Goal: Contribute content: Add original content to the website for others to see

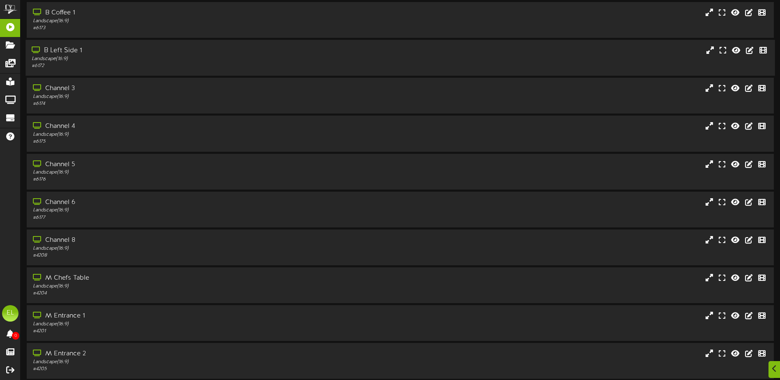
scroll to position [61, 0]
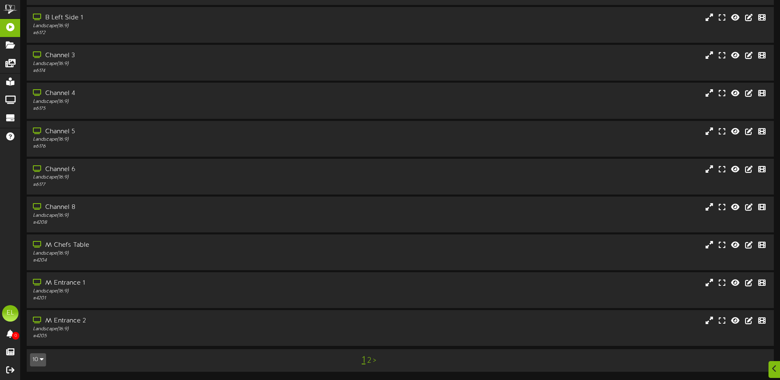
click at [43, 363] on button "10" at bounding box center [38, 359] width 16 height 13
click at [39, 321] on div "25" at bounding box center [38, 319] width 16 height 12
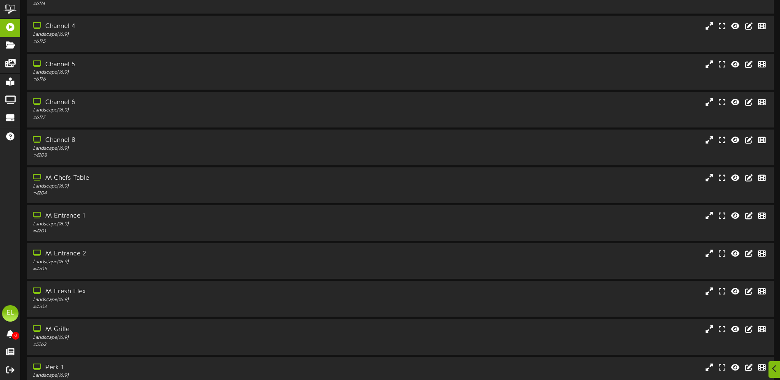
scroll to position [250, 0]
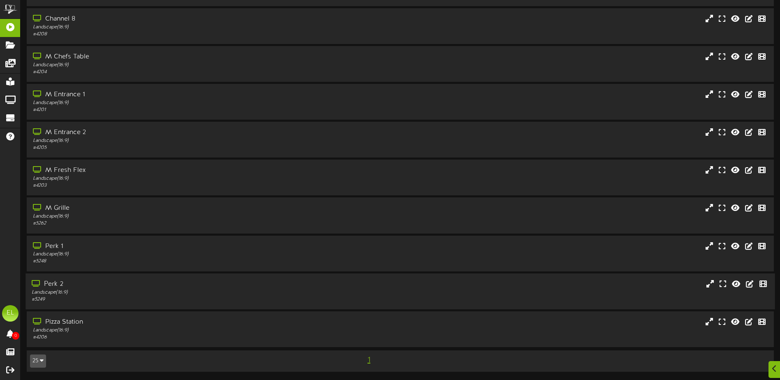
click at [71, 285] on div "Perk 2" at bounding box center [182, 284] width 300 height 9
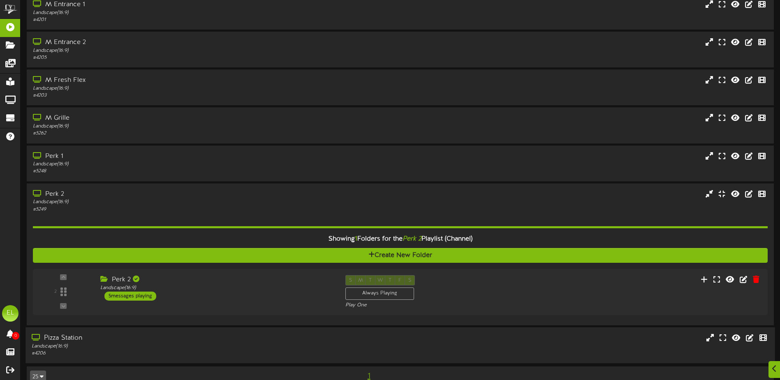
scroll to position [356, 0]
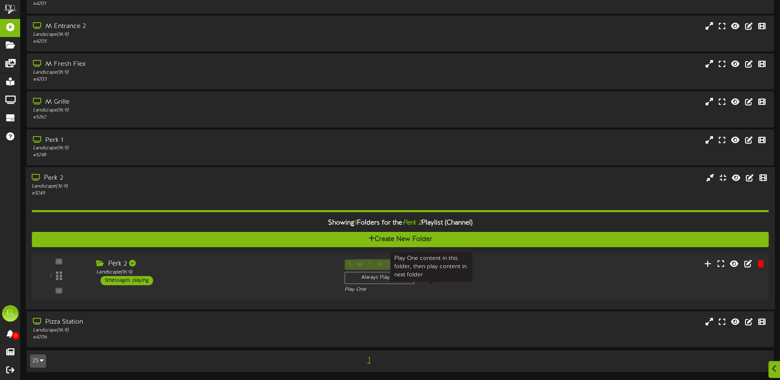
click at [467, 287] on div "Play One" at bounding box center [432, 289] width 174 height 7
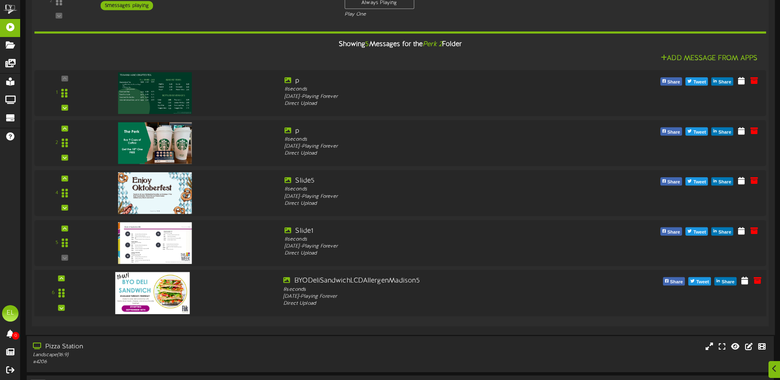
scroll to position [643, 0]
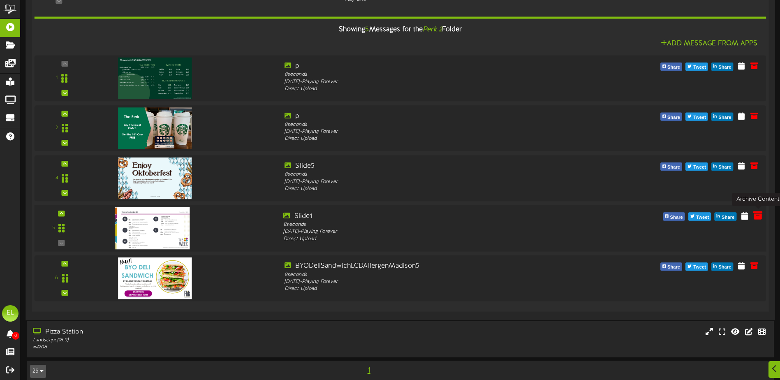
click at [759, 216] on icon at bounding box center [757, 215] width 9 height 9
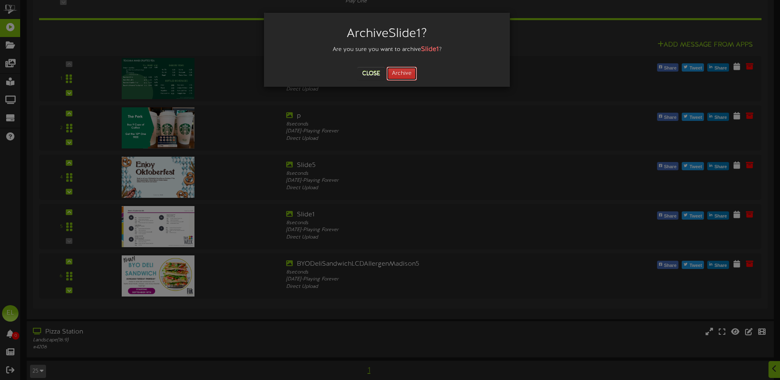
click at [394, 76] on button "Archive" at bounding box center [401, 74] width 30 height 14
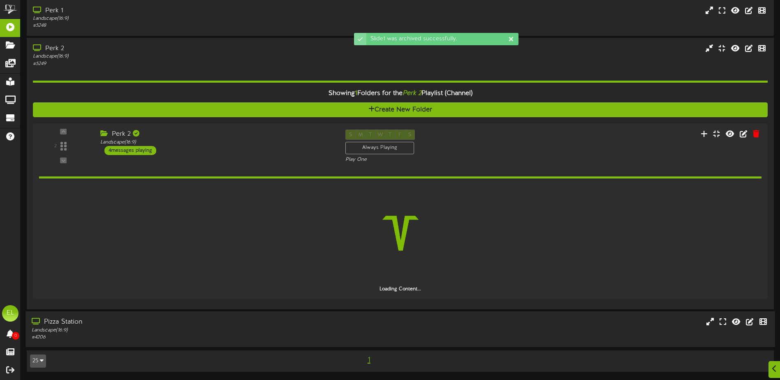
scroll to position [485, 0]
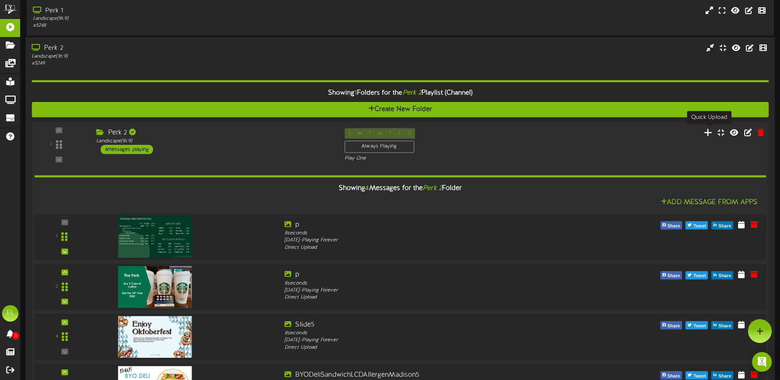
click at [709, 133] on icon at bounding box center [708, 131] width 9 height 9
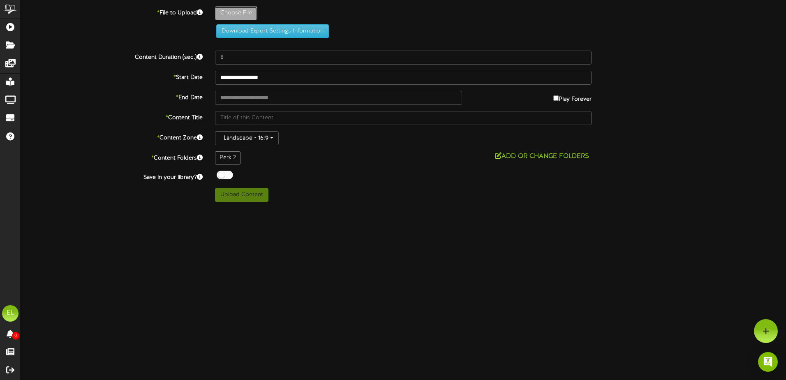
type input "**********"
type input "09152025"
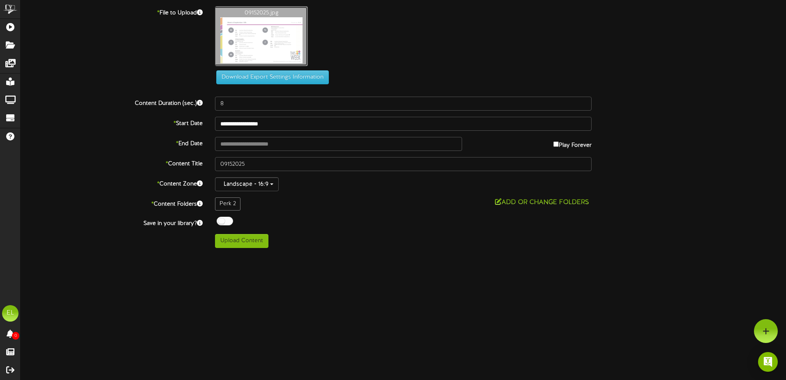
click at [503, 201] on button "Add or Change Folders" at bounding box center [542, 202] width 99 height 10
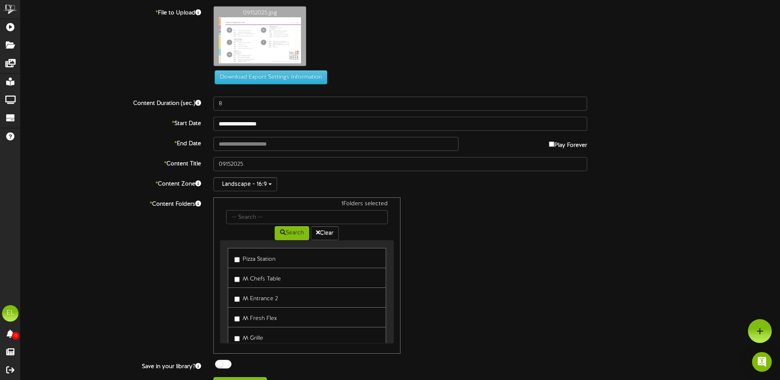
click at [240, 259] on label "Pizza Station" at bounding box center [254, 257] width 41 height 11
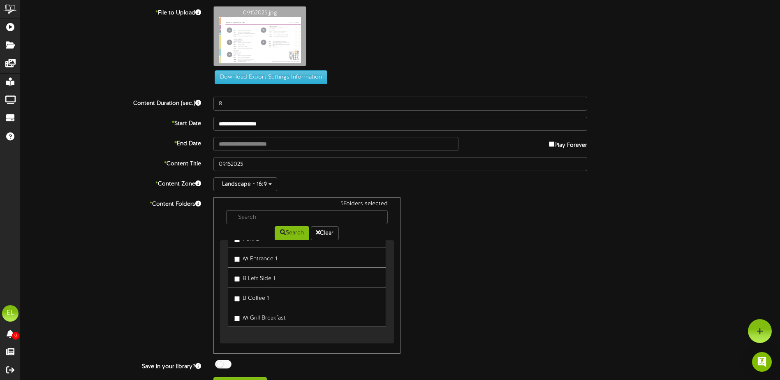
click at [238, 295] on label "B Coffee 1" at bounding box center [251, 296] width 35 height 11
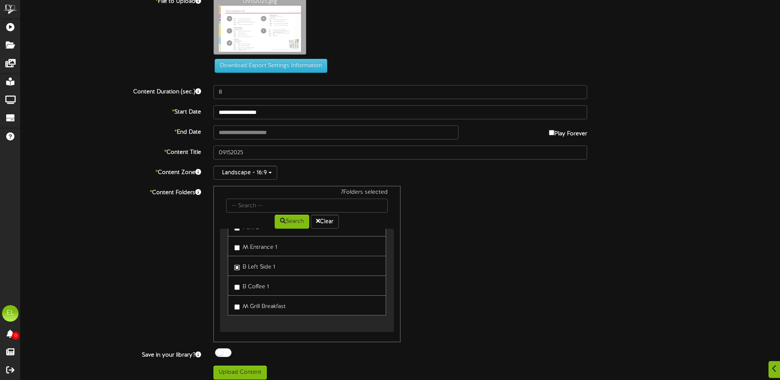
scroll to position [17, 0]
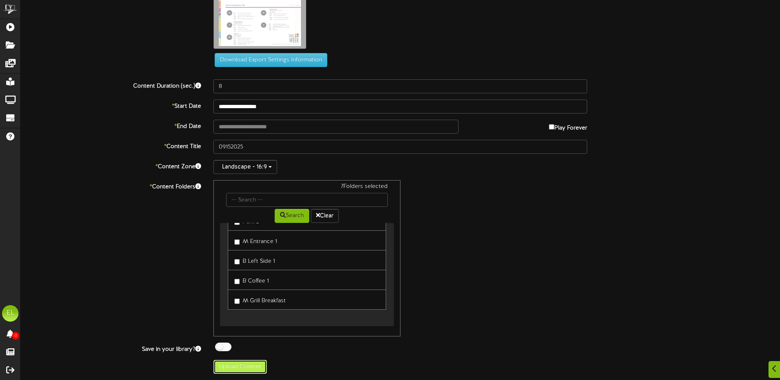
click at [254, 367] on button "Upload Content" at bounding box center [239, 367] width 53 height 14
type input "**********"
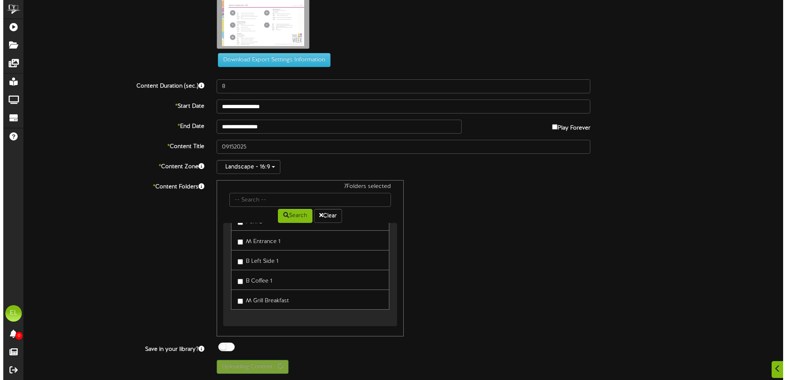
scroll to position [0, 0]
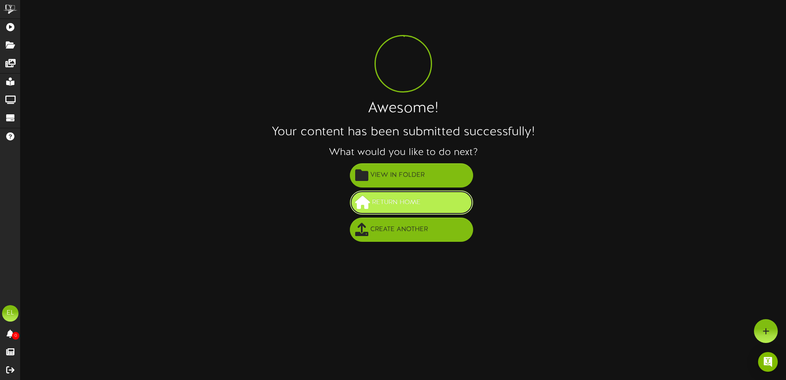
click at [377, 206] on span "Return Home" at bounding box center [396, 203] width 53 height 14
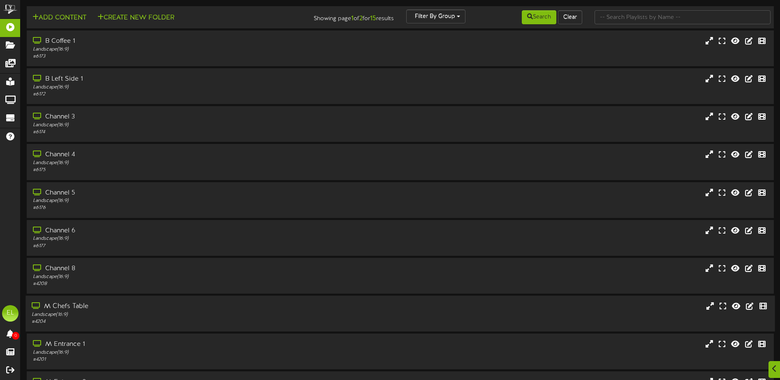
scroll to position [61, 0]
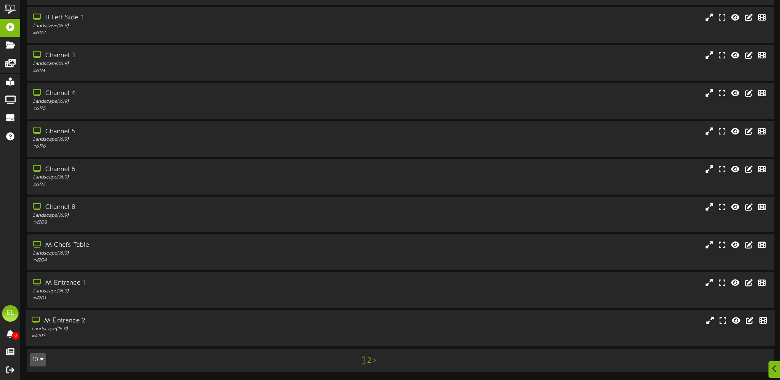
click at [68, 324] on div "M Entrance 2" at bounding box center [182, 320] width 300 height 9
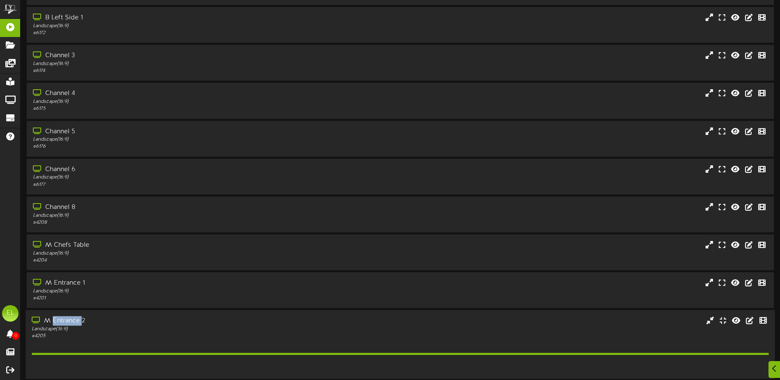
click at [68, 324] on div "M Entrance 2" at bounding box center [182, 320] width 300 height 9
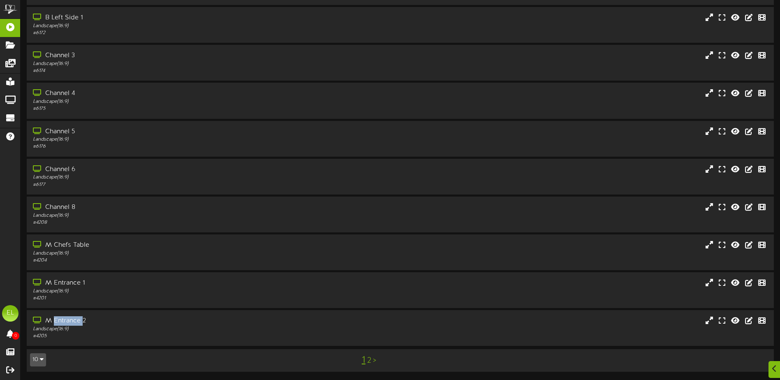
click at [42, 359] on icon "button" at bounding box center [42, 359] width 4 height 6
click at [34, 321] on div "25" at bounding box center [38, 319] width 16 height 12
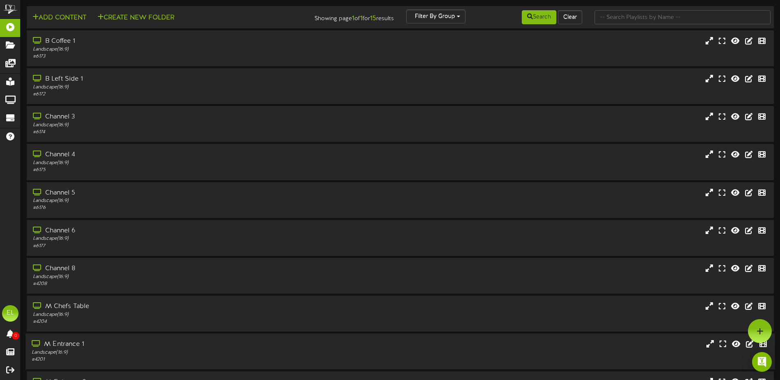
click at [83, 346] on div "M Entrance 1" at bounding box center [182, 344] width 300 height 9
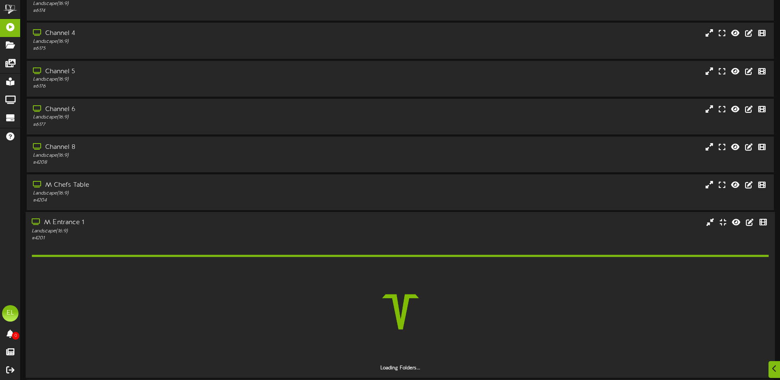
scroll to position [164, 0]
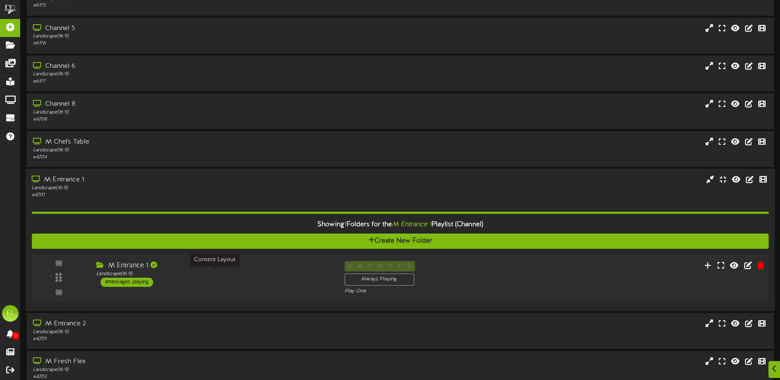
click at [231, 277] on div "Landscape ( 16:9 )" at bounding box center [214, 274] width 236 height 7
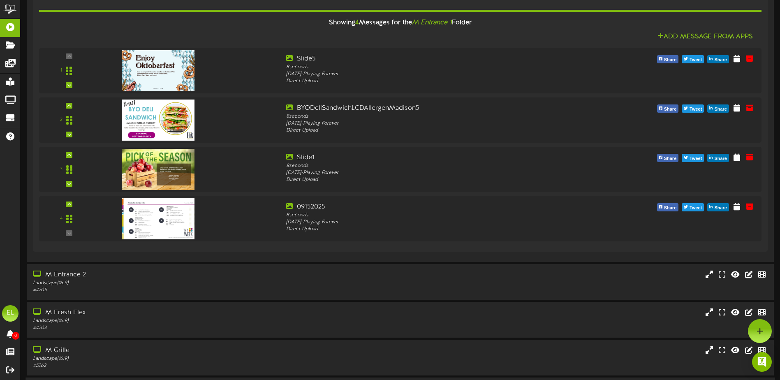
scroll to position [452, 0]
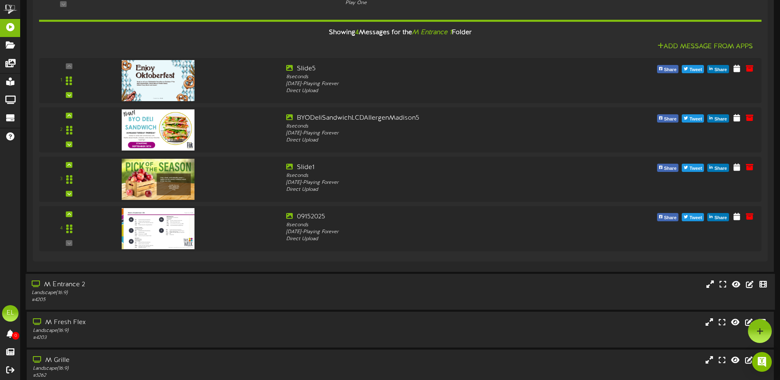
click at [128, 293] on div "Landscape ( 16:9 )" at bounding box center [182, 292] width 300 height 7
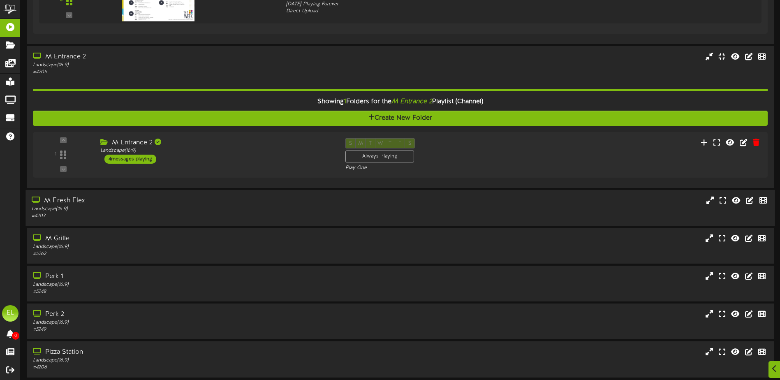
scroll to position [699, 0]
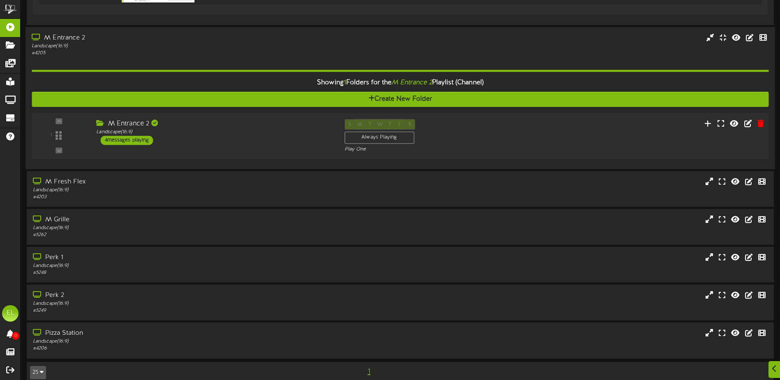
click at [222, 146] on div "1 ( 16:9" at bounding box center [400, 136] width 744 height 34
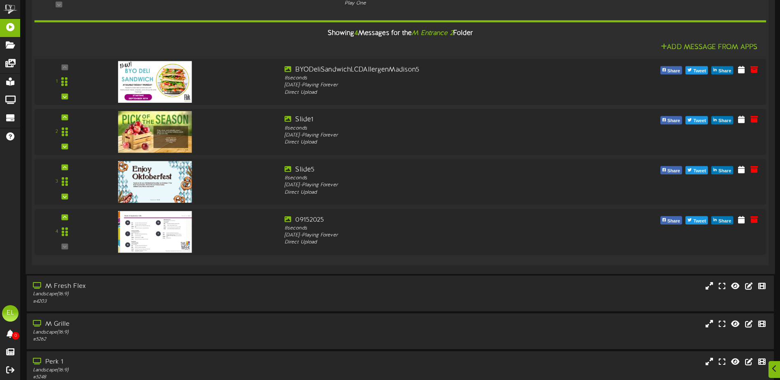
scroll to position [863, 0]
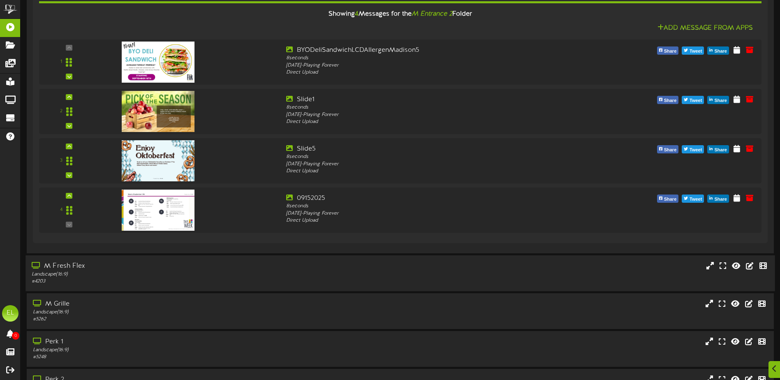
click at [90, 276] on div "Landscape ( 16:9 )" at bounding box center [182, 274] width 300 height 7
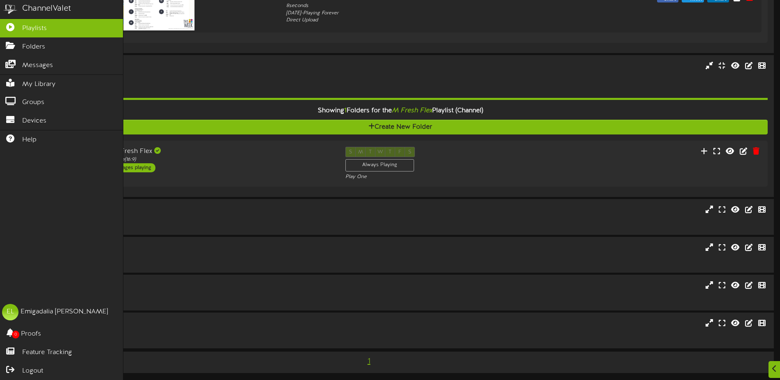
scroll to position [1065, 0]
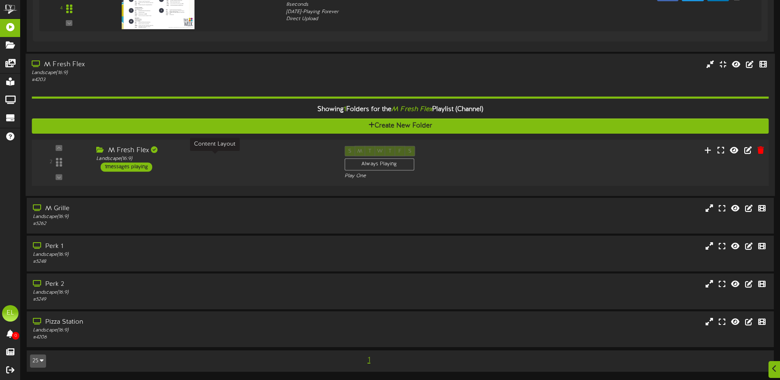
click at [243, 156] on div "Landscape ( 16:9 )" at bounding box center [214, 158] width 236 height 7
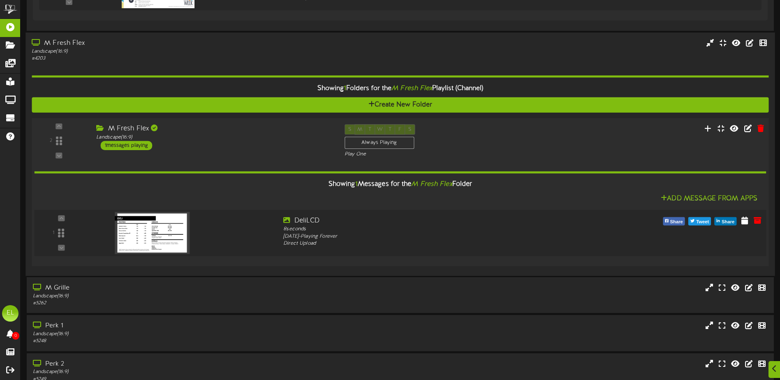
scroll to position [1106, 0]
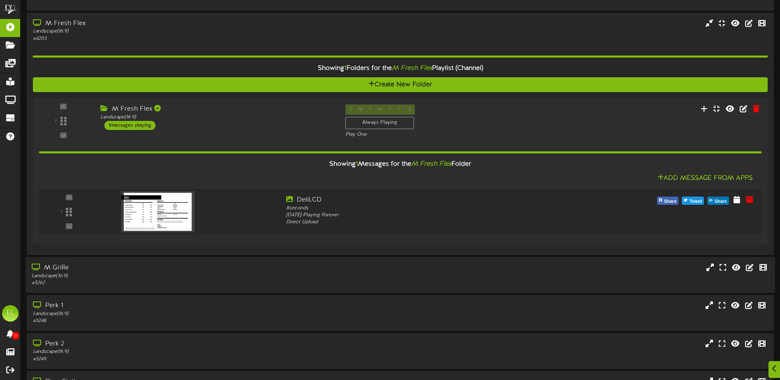
click at [124, 265] on div "M Grille" at bounding box center [182, 267] width 300 height 9
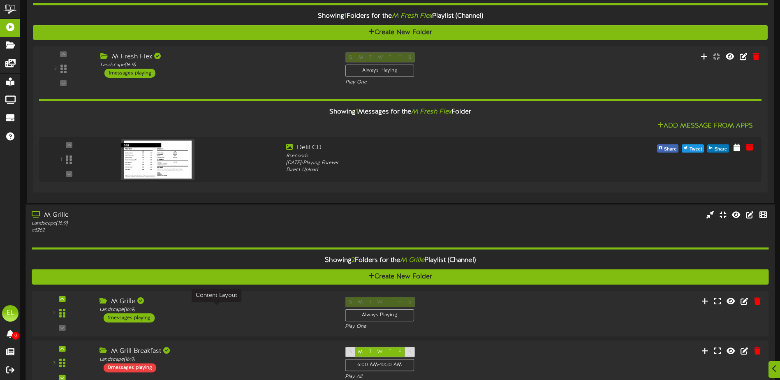
scroll to position [1229, 0]
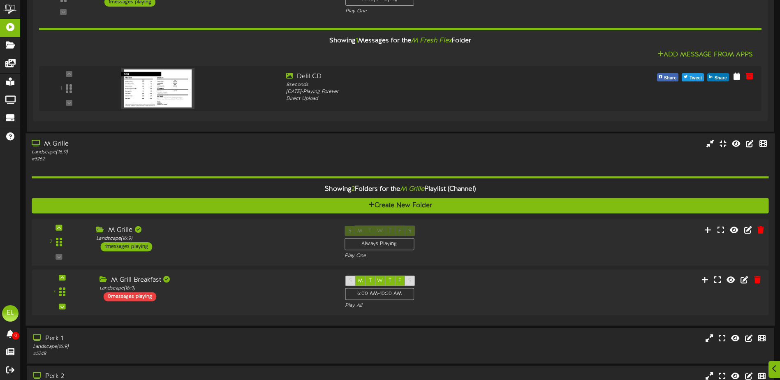
click at [241, 250] on div "M Grille Landscape ( 16:9 ) 1 messages playing" at bounding box center [214, 239] width 248 height 26
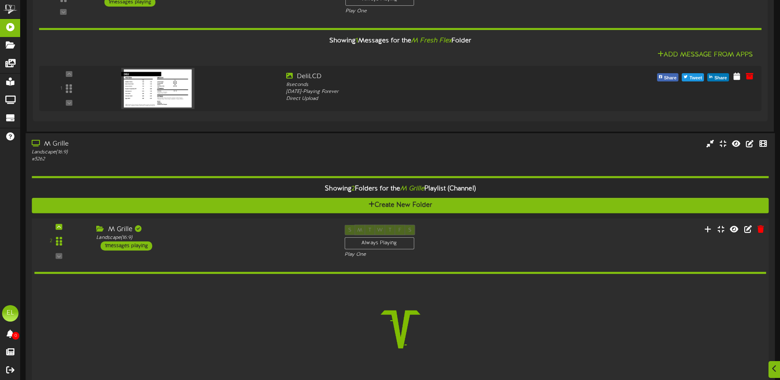
scroll to position [1394, 0]
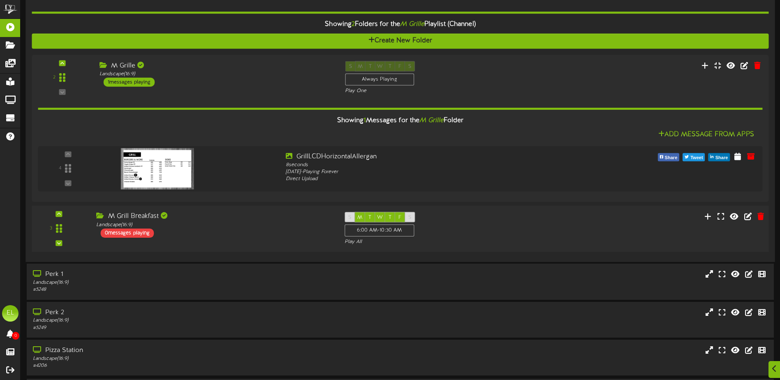
click at [231, 233] on div "M Grill Breakfast Landscape ( 16:9 ) 0 messages playing" at bounding box center [214, 225] width 248 height 26
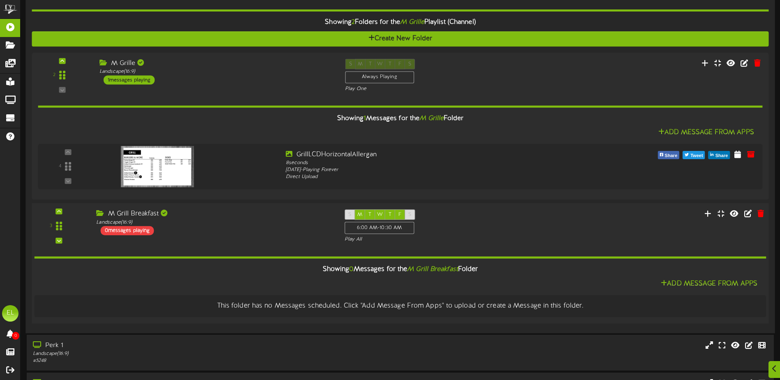
scroll to position [1476, 0]
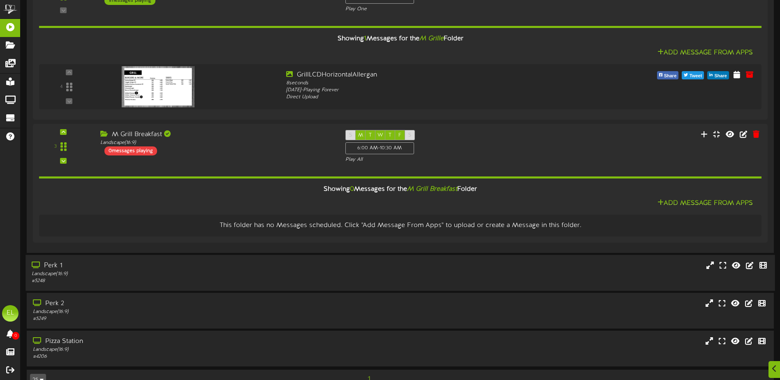
click at [103, 281] on div "# 5248" at bounding box center [182, 281] width 300 height 7
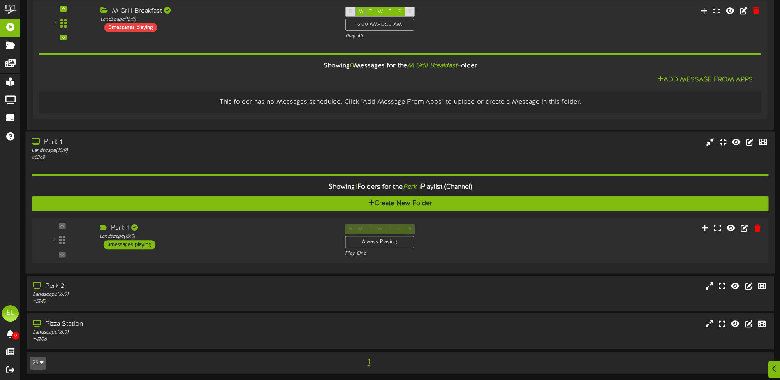
scroll to position [1601, 0]
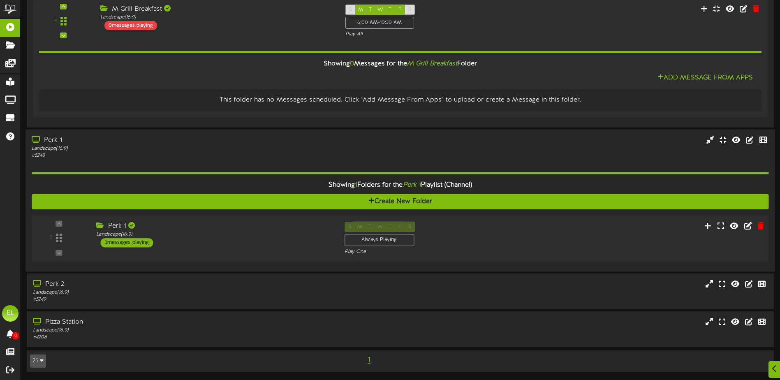
click at [198, 246] on div "Perk 1 Landscape ( 16:9 ) 3 messages playing" at bounding box center [214, 234] width 248 height 26
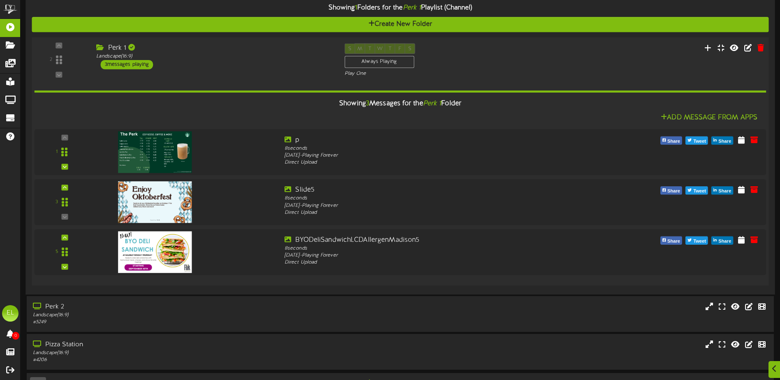
scroll to position [1800, 0]
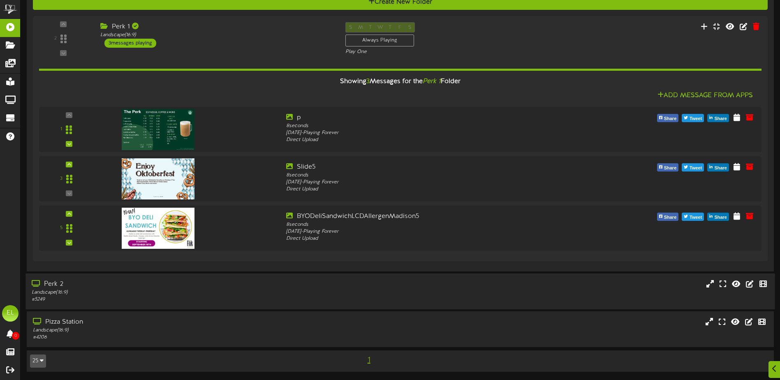
click at [150, 293] on div "Landscape ( 16:9 )" at bounding box center [182, 292] width 300 height 7
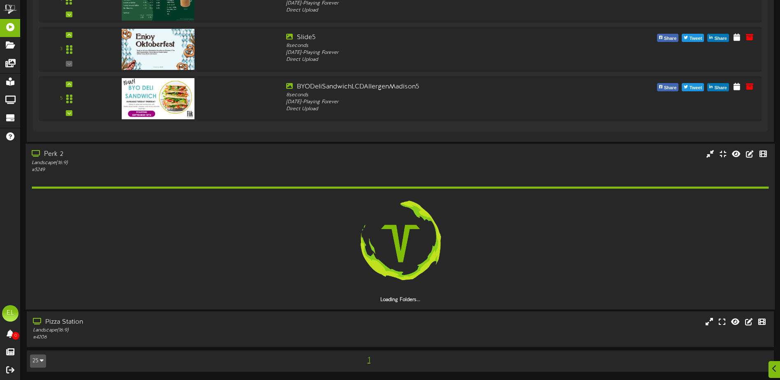
scroll to position [1906, 0]
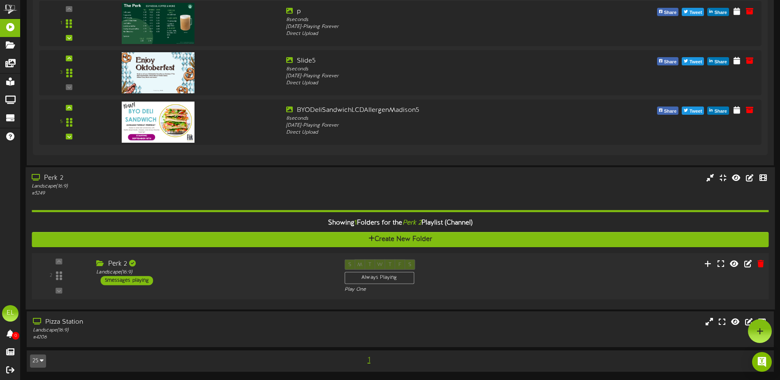
click at [230, 268] on div "Perk 2" at bounding box center [214, 263] width 236 height 9
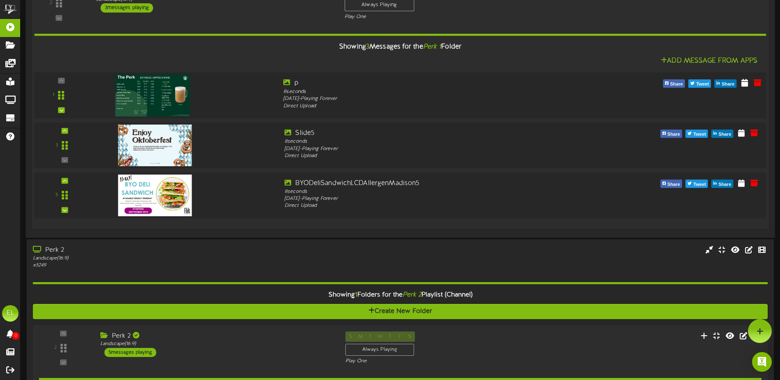
scroll to position [1752, 0]
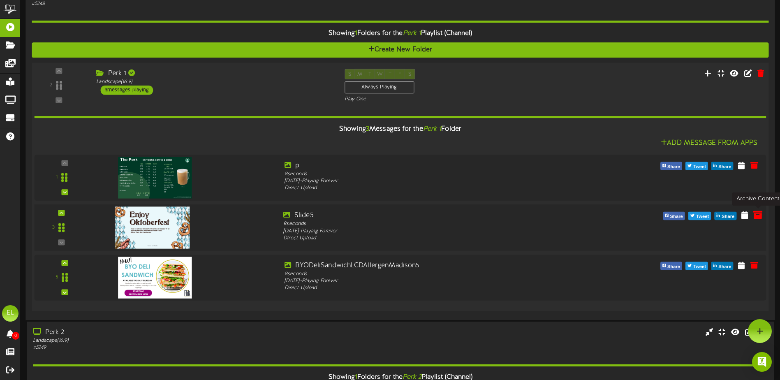
click at [756, 214] on icon at bounding box center [757, 214] width 9 height 9
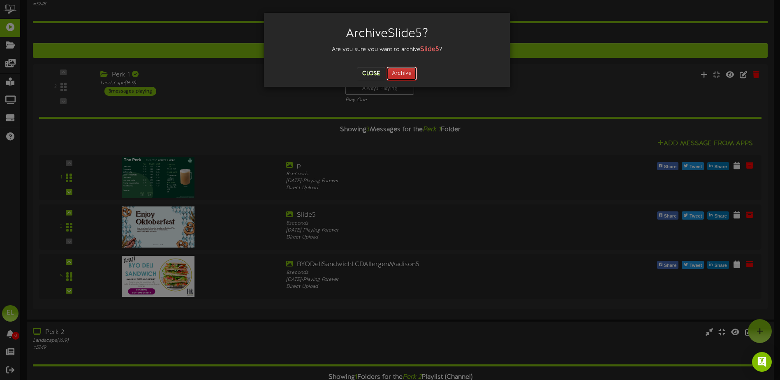
click at [402, 73] on button "Archive" at bounding box center [401, 74] width 30 height 14
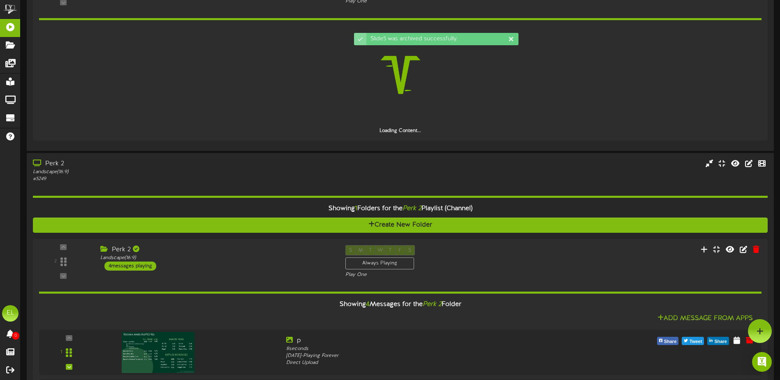
scroll to position [1654, 0]
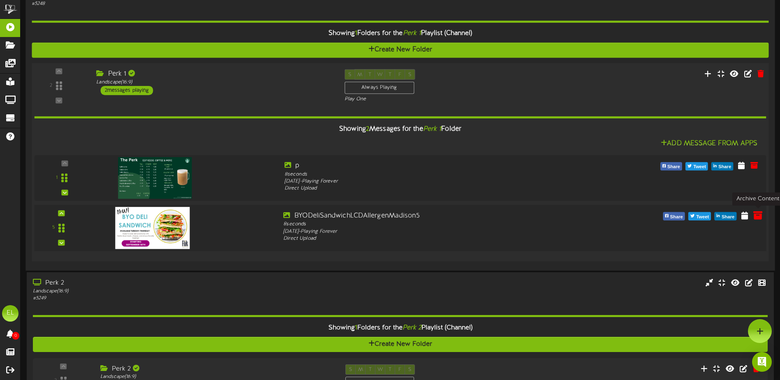
click at [757, 217] on icon at bounding box center [757, 215] width 9 height 9
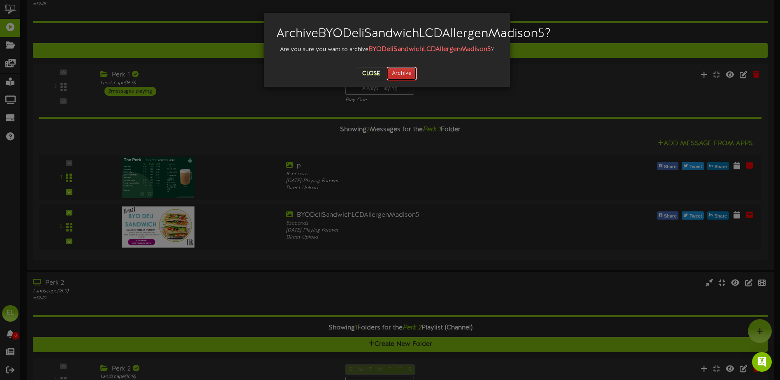
click at [399, 81] on button "Archive" at bounding box center [401, 74] width 30 height 14
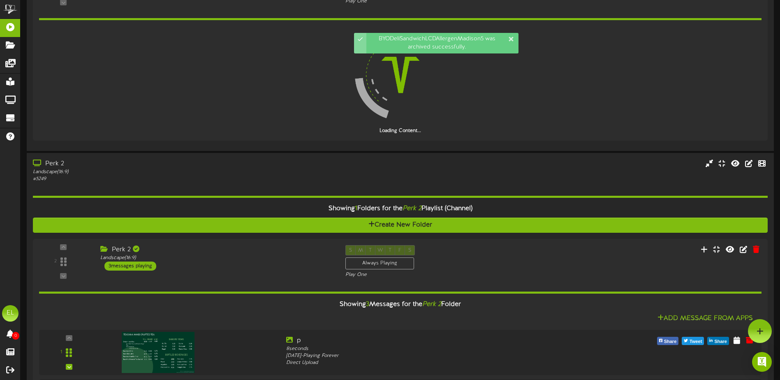
scroll to position [1555, 0]
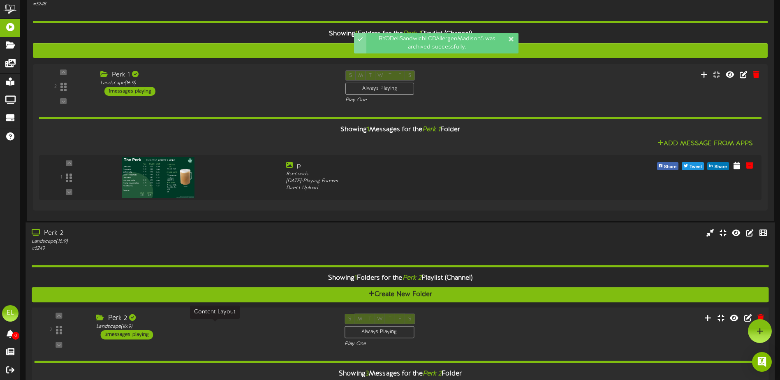
click at [174, 327] on div "Landscape ( 16:9 )" at bounding box center [214, 326] width 236 height 7
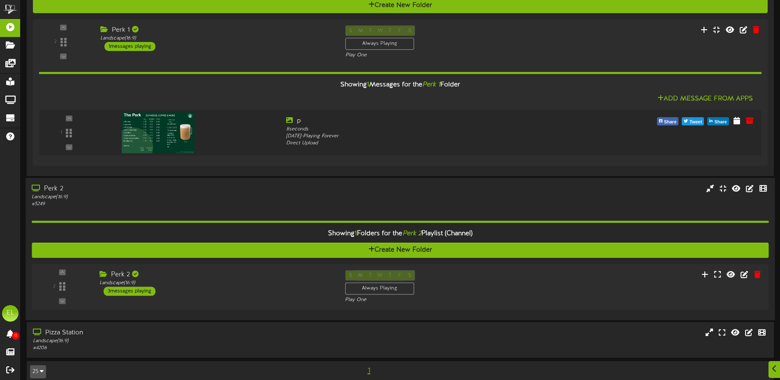
scroll to position [1610, 0]
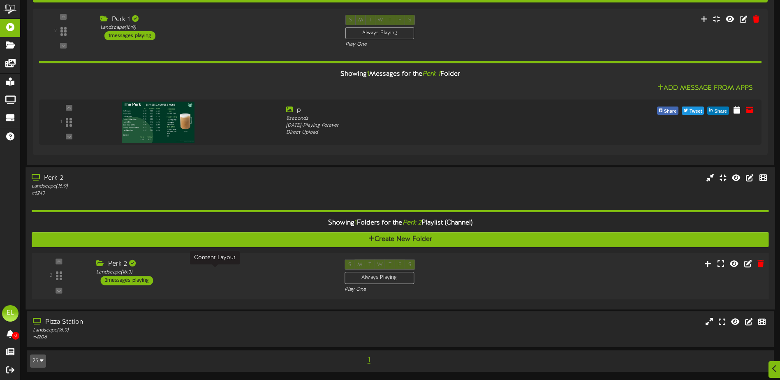
click at [253, 274] on div "Landscape ( 16:9 )" at bounding box center [214, 271] width 236 height 7
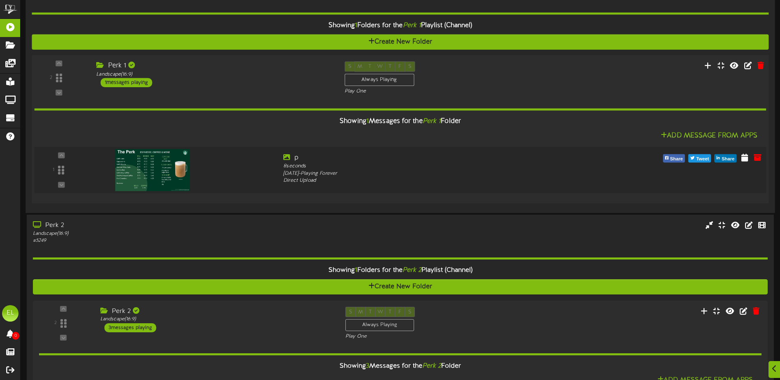
scroll to position [1810, 0]
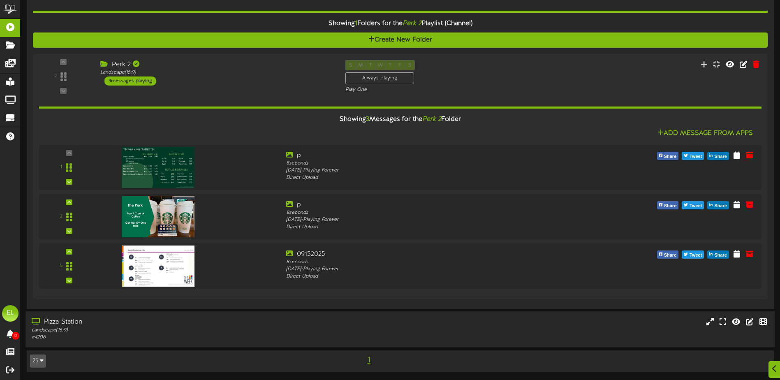
click at [337, 324] on div "Pizza Station Landscape ( 16:9 ) # 4206" at bounding box center [181, 328] width 312 height 23
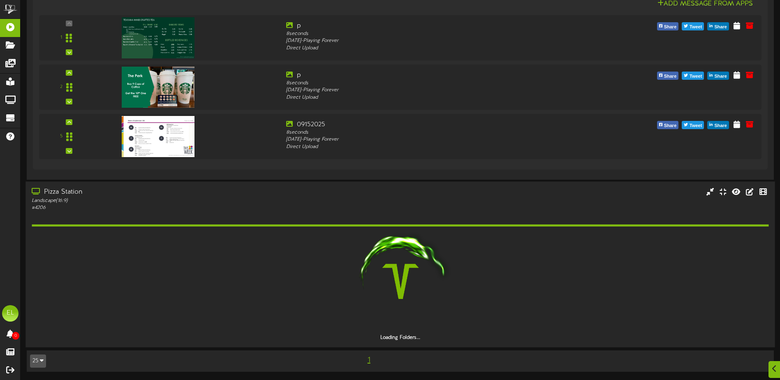
scroll to position [1916, 0]
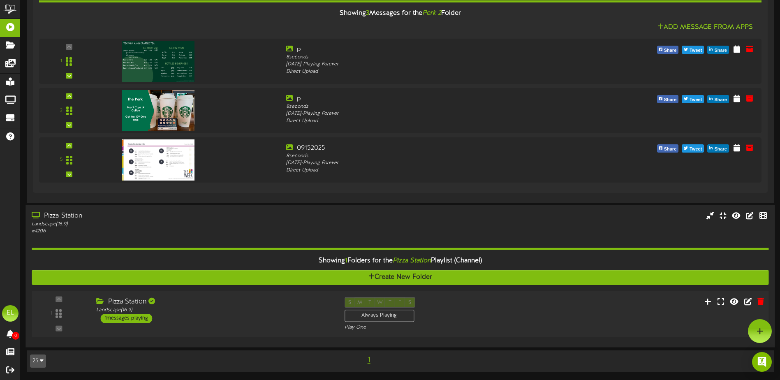
click at [275, 318] on div "Pizza Station Landscape ( 16:9 ) 1 messages playing" at bounding box center [214, 310] width 248 height 26
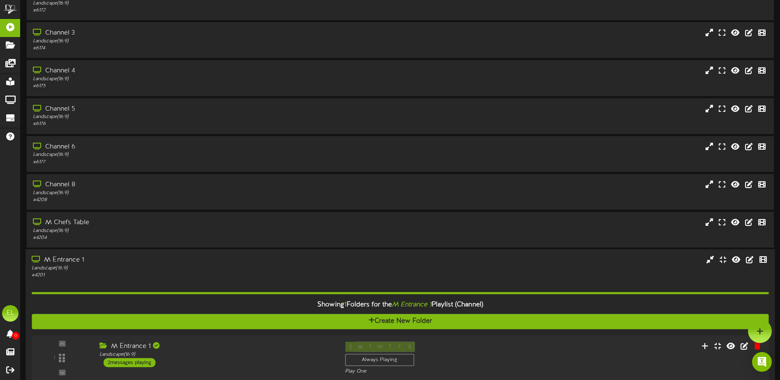
scroll to position [43, 0]
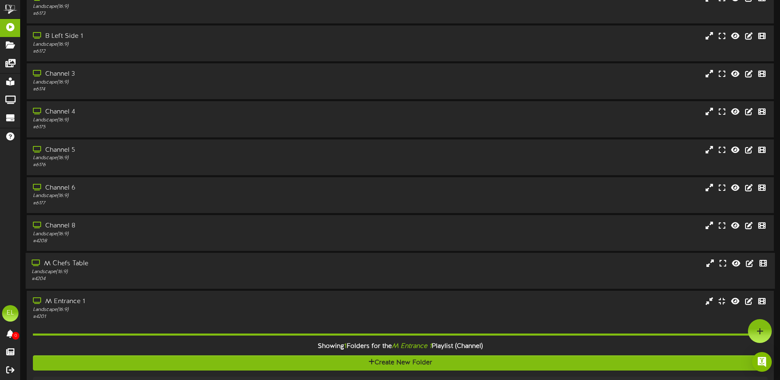
click at [69, 271] on div "Landscape ( 16:9 )" at bounding box center [182, 271] width 300 height 7
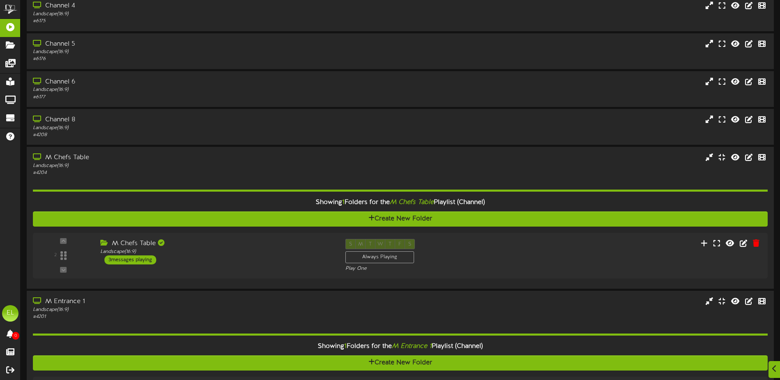
scroll to position [248, 0]
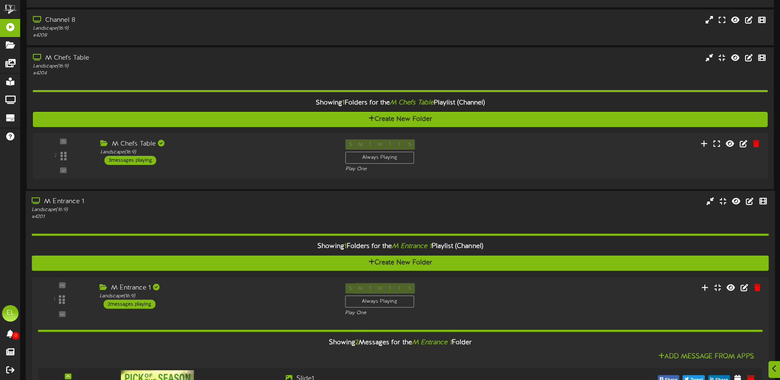
click at [172, 205] on div "M Entrance 1" at bounding box center [182, 201] width 300 height 9
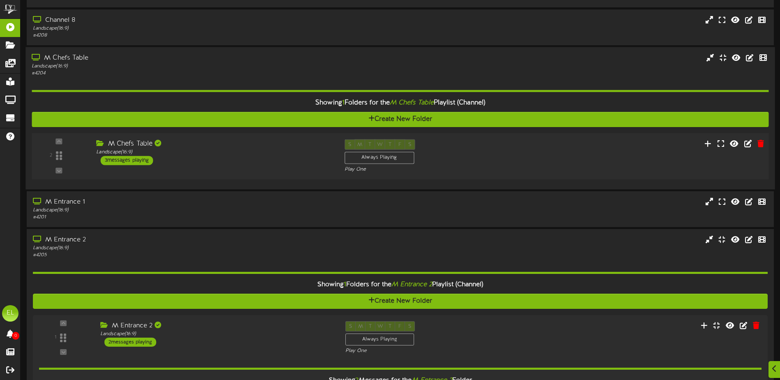
click at [164, 164] on div "M Chefs Table Landscape ( 16:9 ) 3 messages playing" at bounding box center [214, 152] width 248 height 26
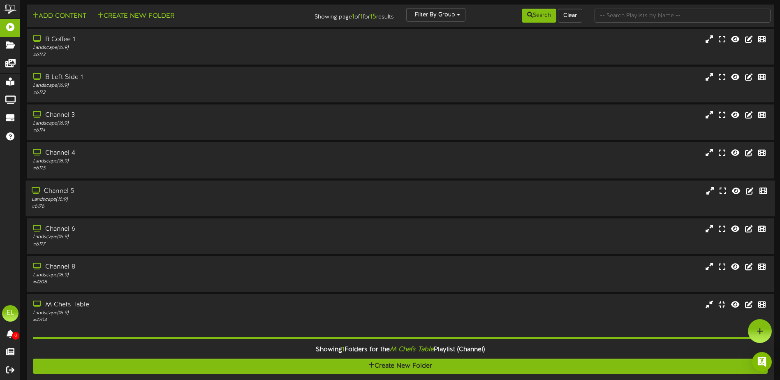
scroll to position [0, 0]
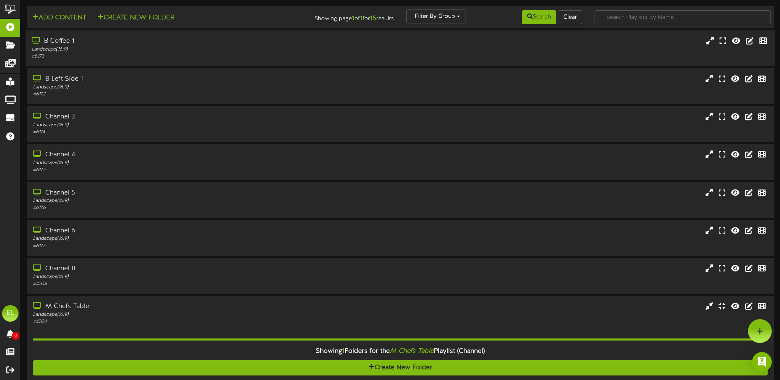
click at [148, 40] on div "B Coffee 1" at bounding box center [182, 41] width 300 height 9
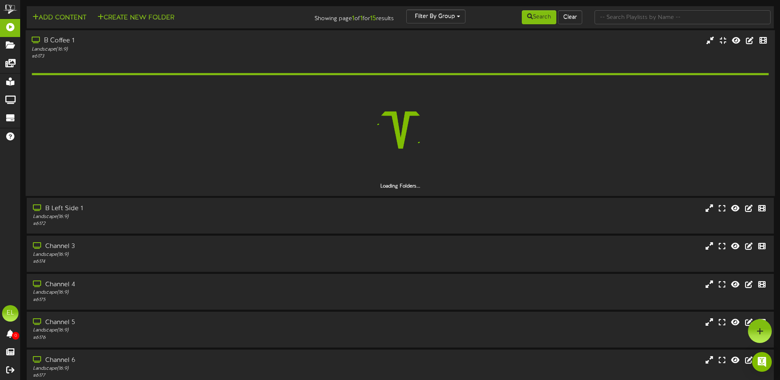
click at [131, 65] on div "Loading Folders..." at bounding box center [400, 125] width 737 height 130
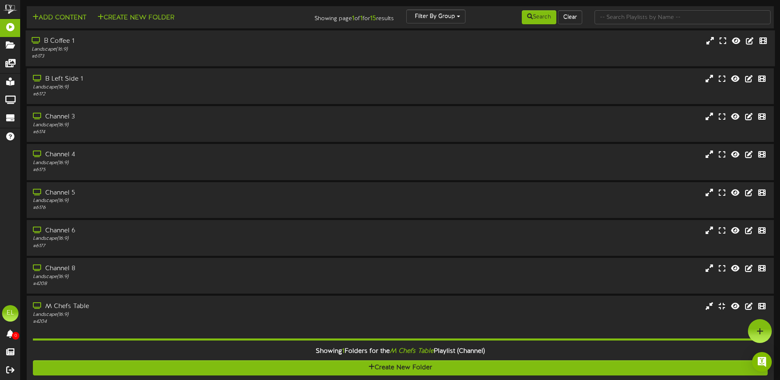
click at [136, 60] on div "# 6173" at bounding box center [182, 56] width 300 height 7
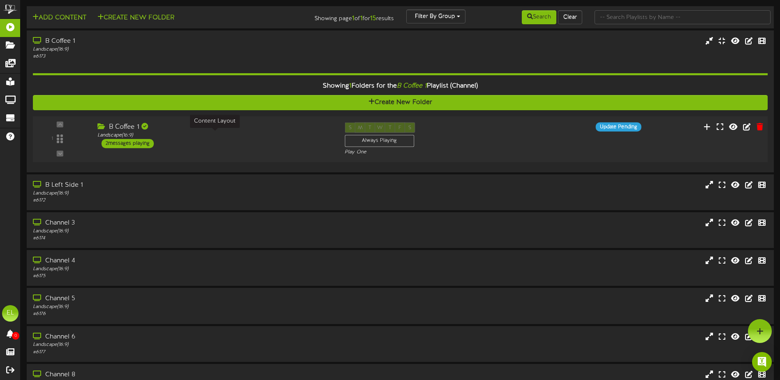
click at [185, 135] on div "Landscape ( 16:9 )" at bounding box center [214, 135] width 235 height 7
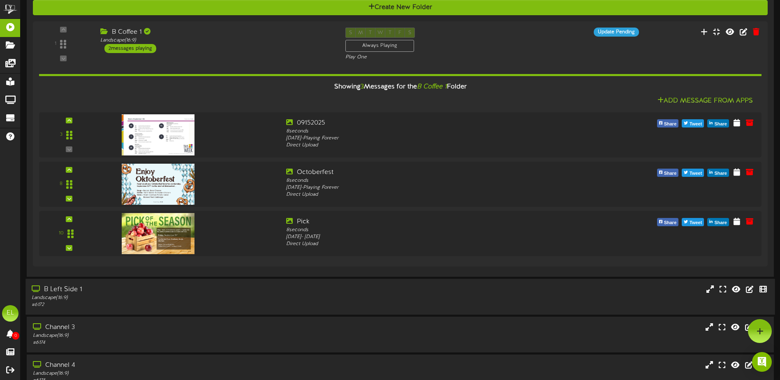
scroll to position [41, 0]
